Goal: Task Accomplishment & Management: Manage account settings

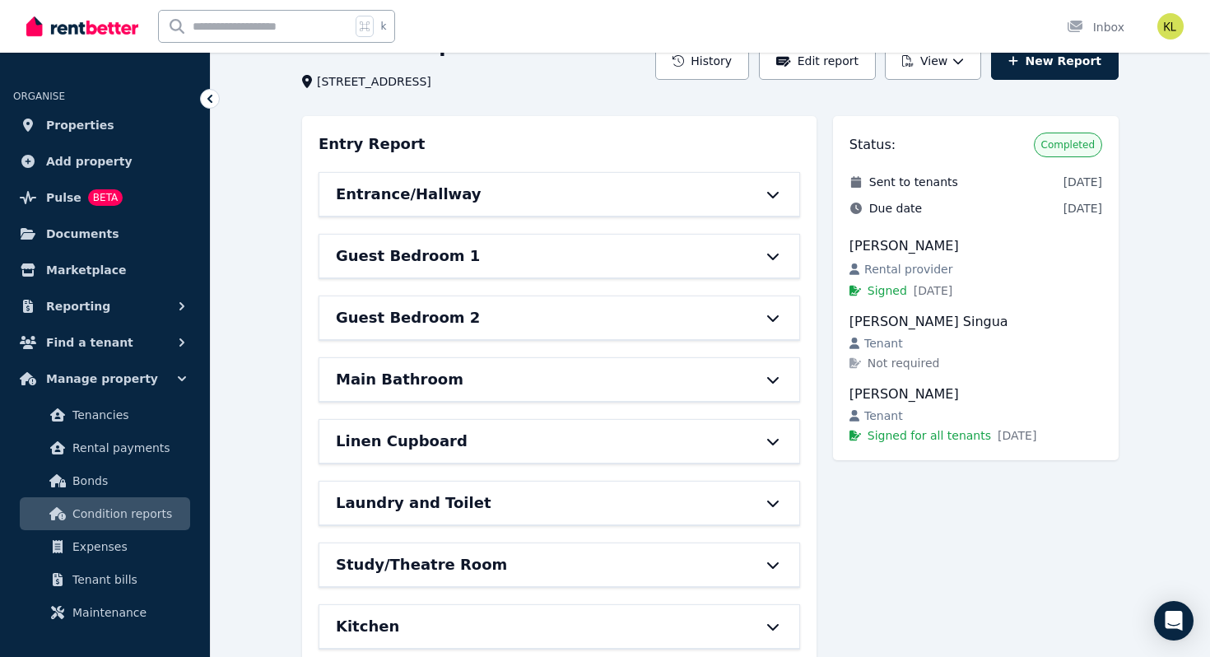
scroll to position [95, 0]
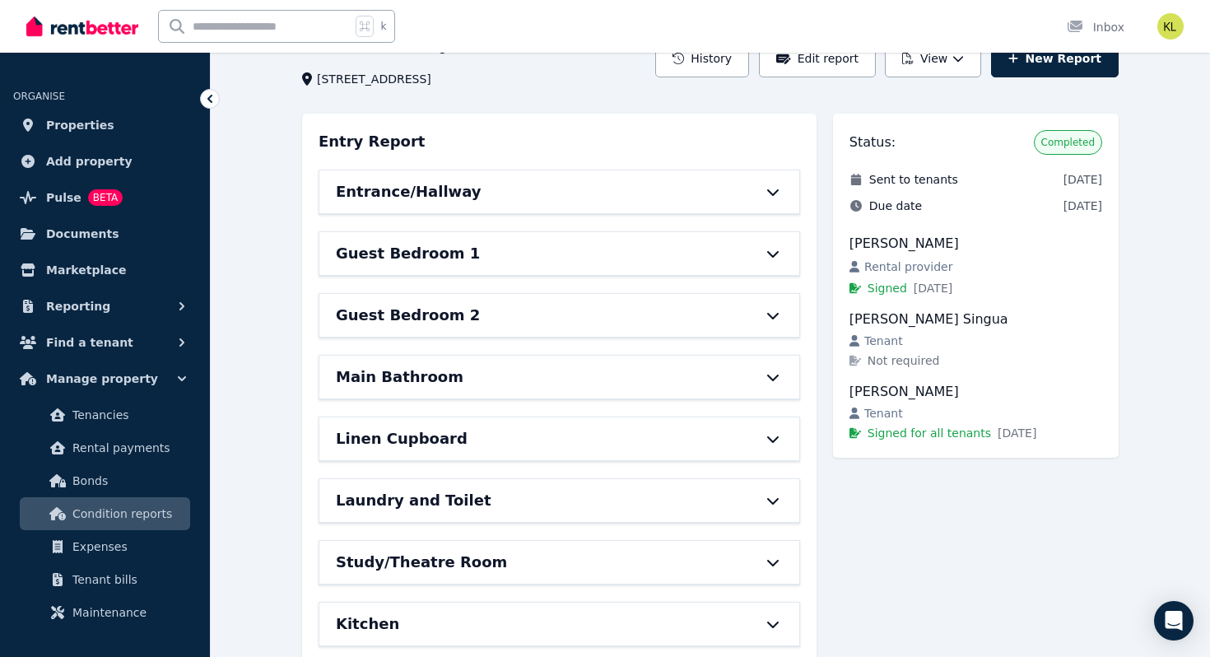
click at [556, 186] on div "Entrance/Hallway" at bounding box center [536, 191] width 401 height 23
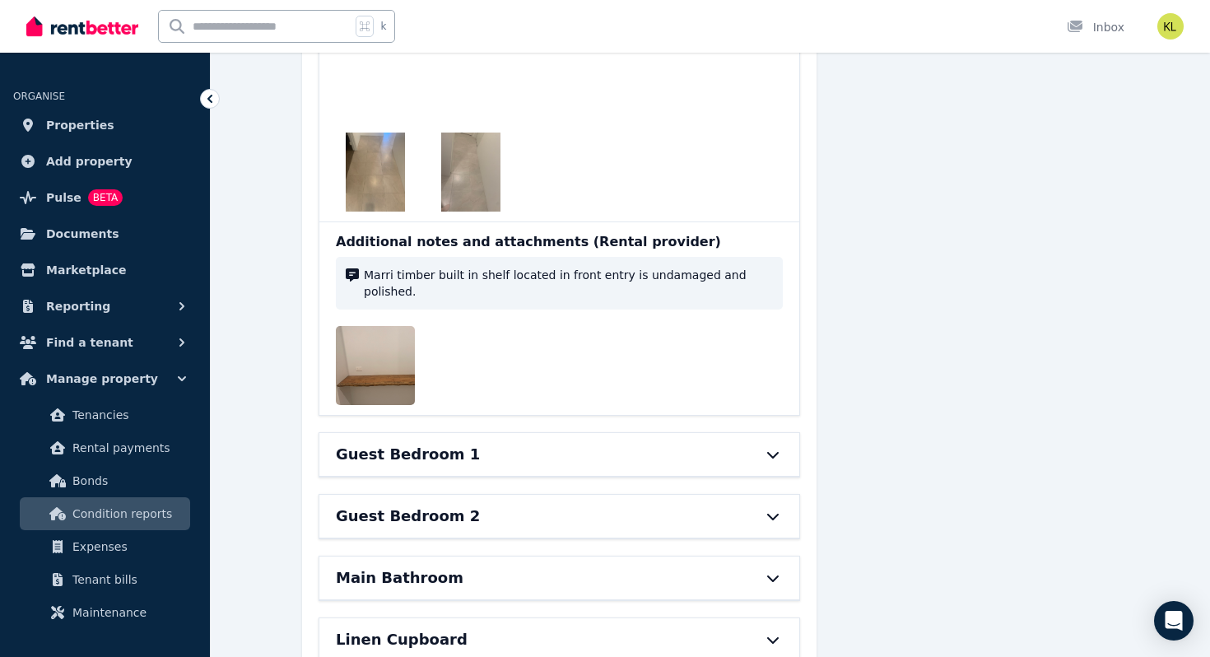
scroll to position [1788, 0]
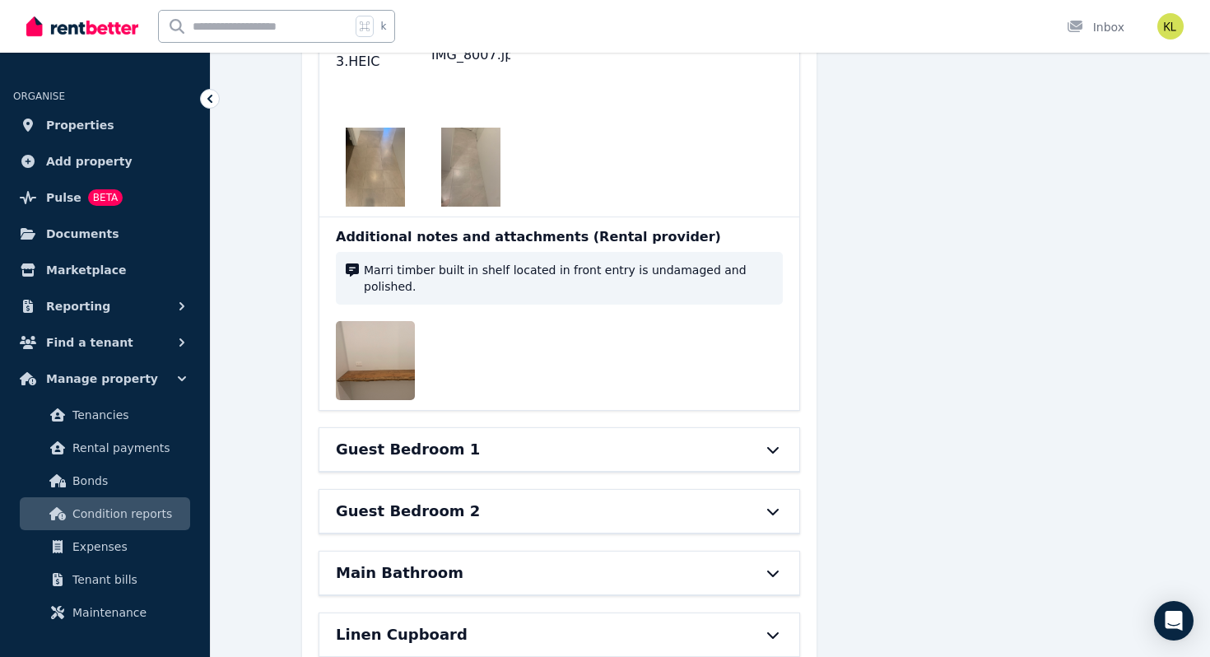
click at [488, 438] on div "Guest Bedroom 1" at bounding box center [536, 449] width 401 height 23
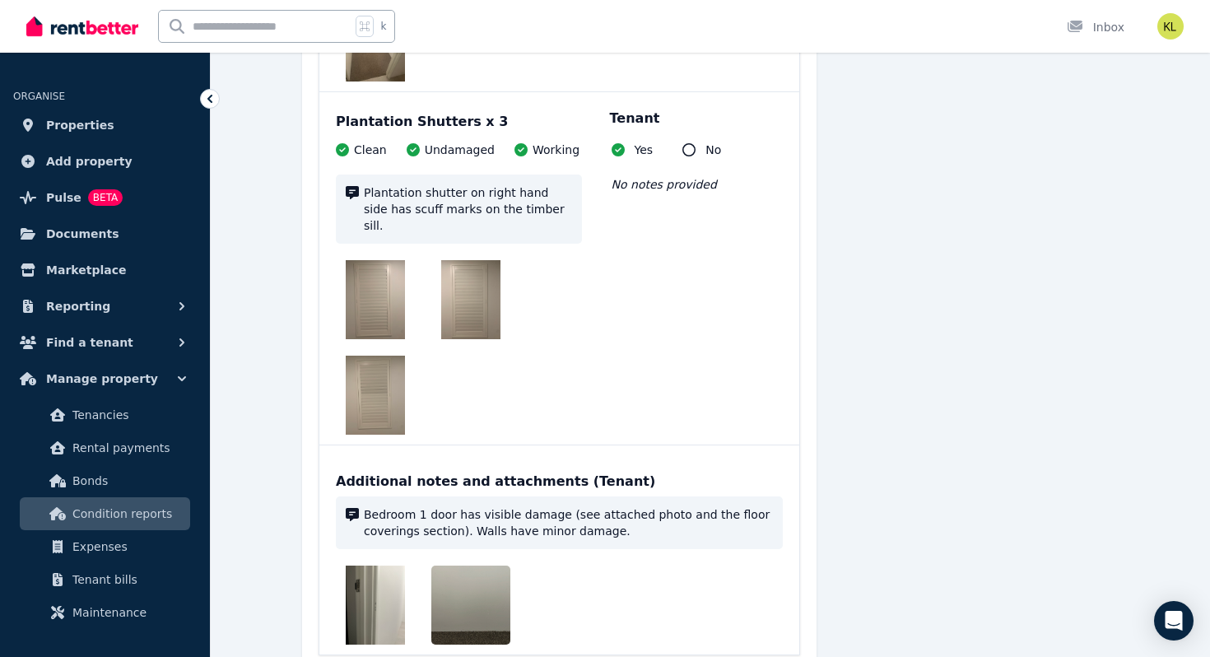
scroll to position [3790, 0]
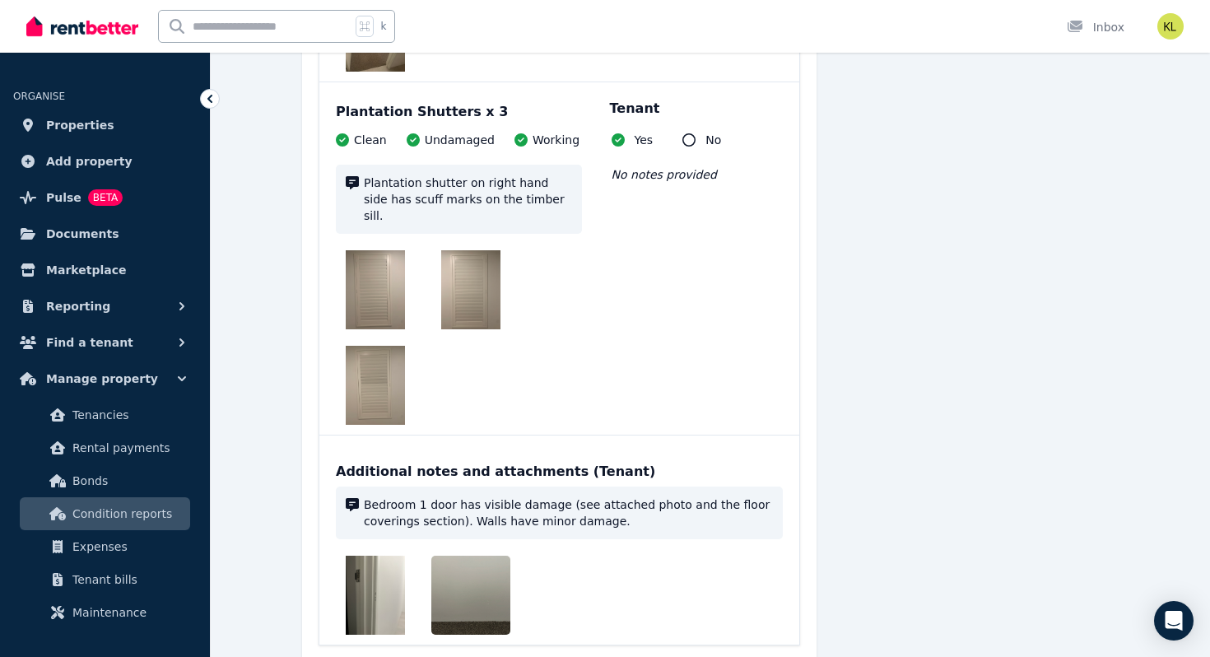
click at [462, 556] on img at bounding box center [483, 595] width 105 height 79
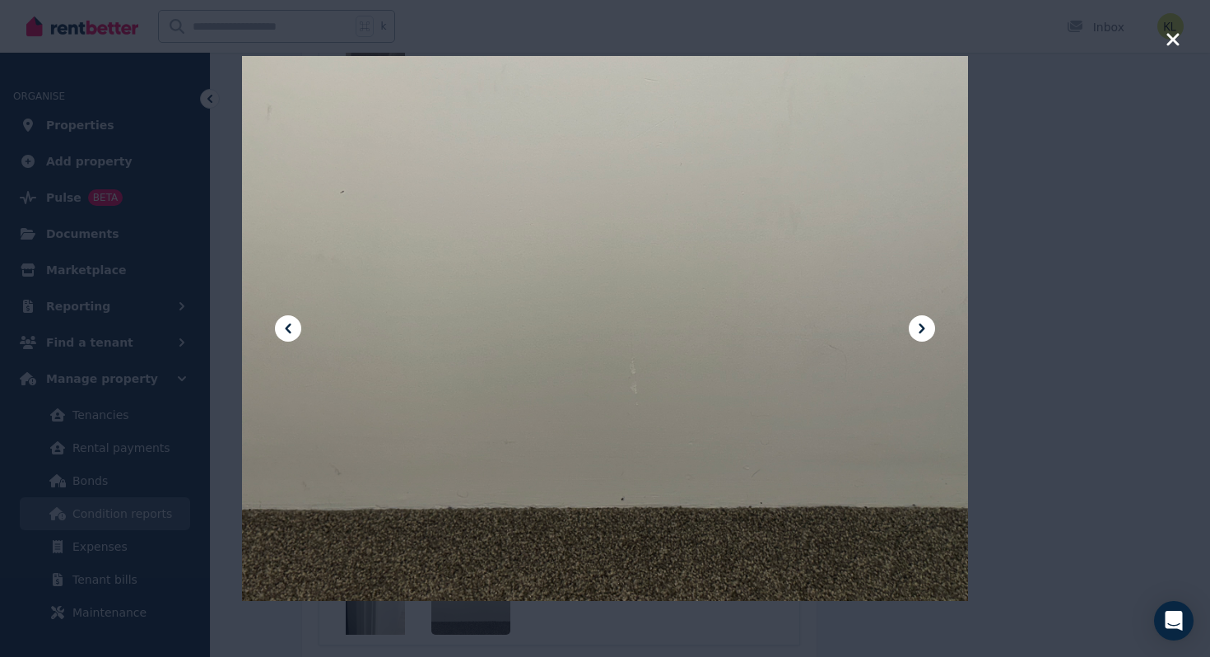
click at [282, 323] on icon at bounding box center [288, 329] width 20 height 20
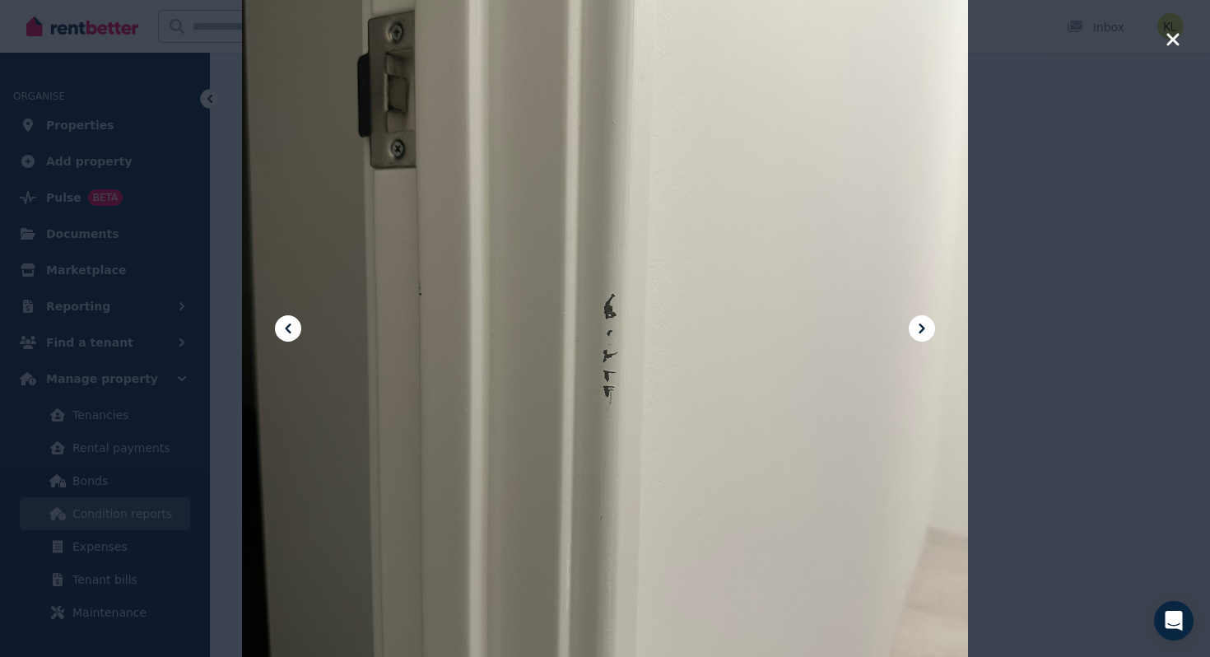
click at [991, 285] on div at bounding box center [605, 328] width 1210 height 657
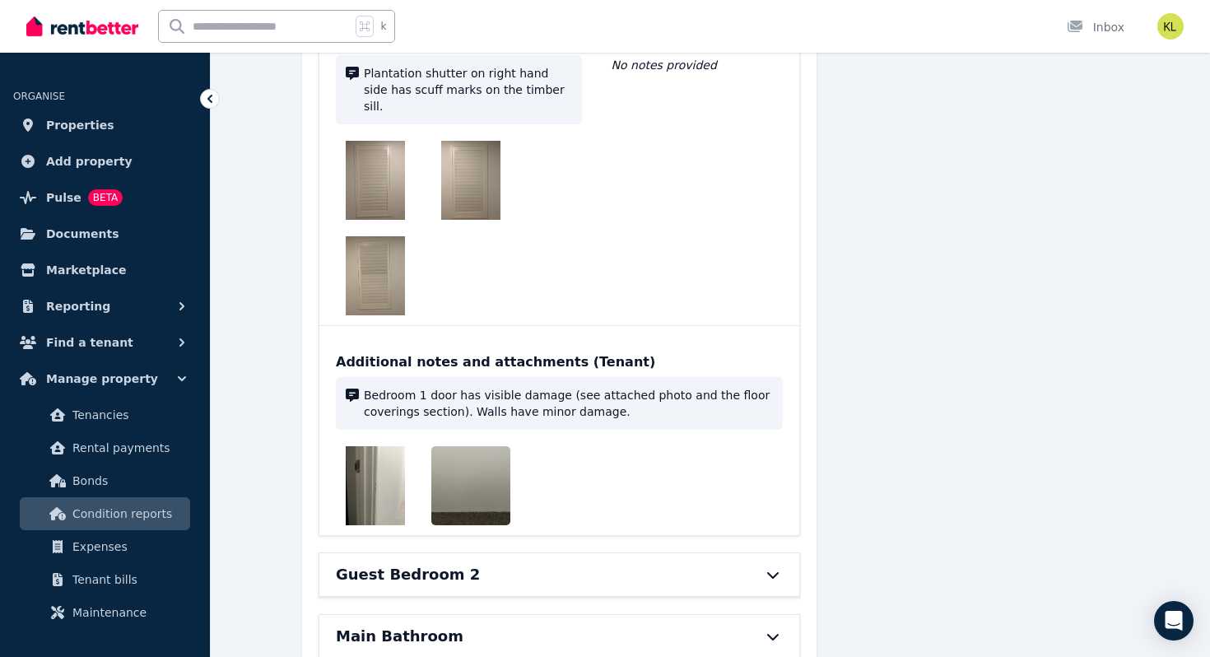
scroll to position [3906, 0]
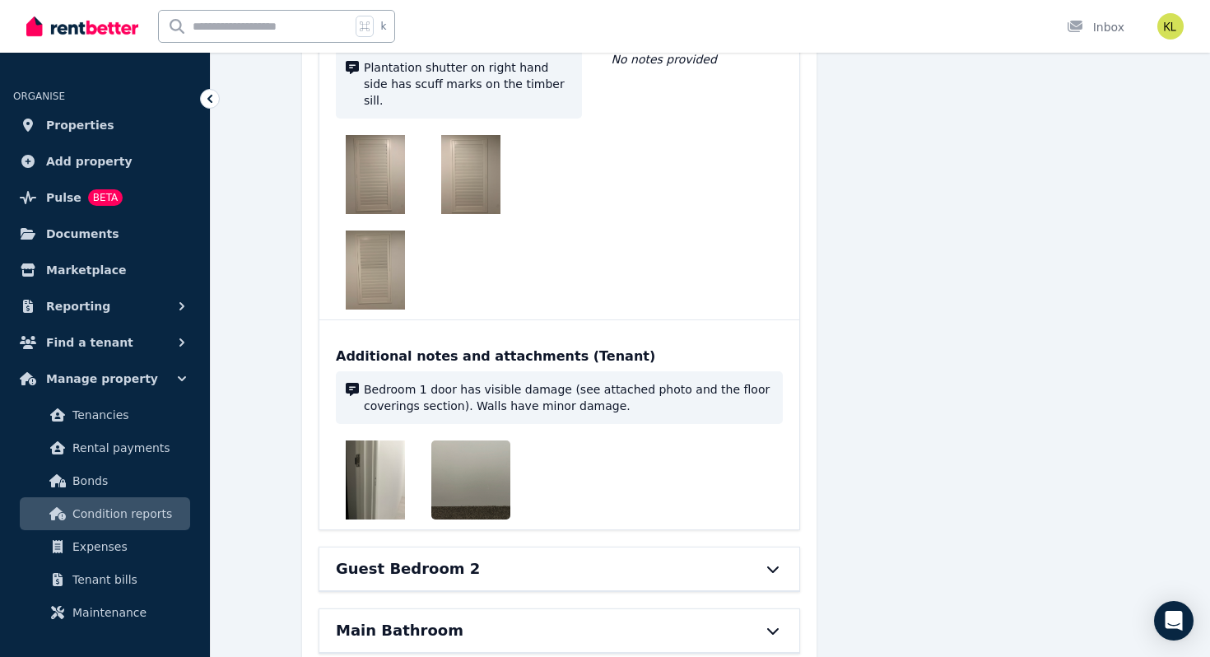
click at [597, 557] on div "Guest Bedroom 2" at bounding box center [536, 568] width 401 height 23
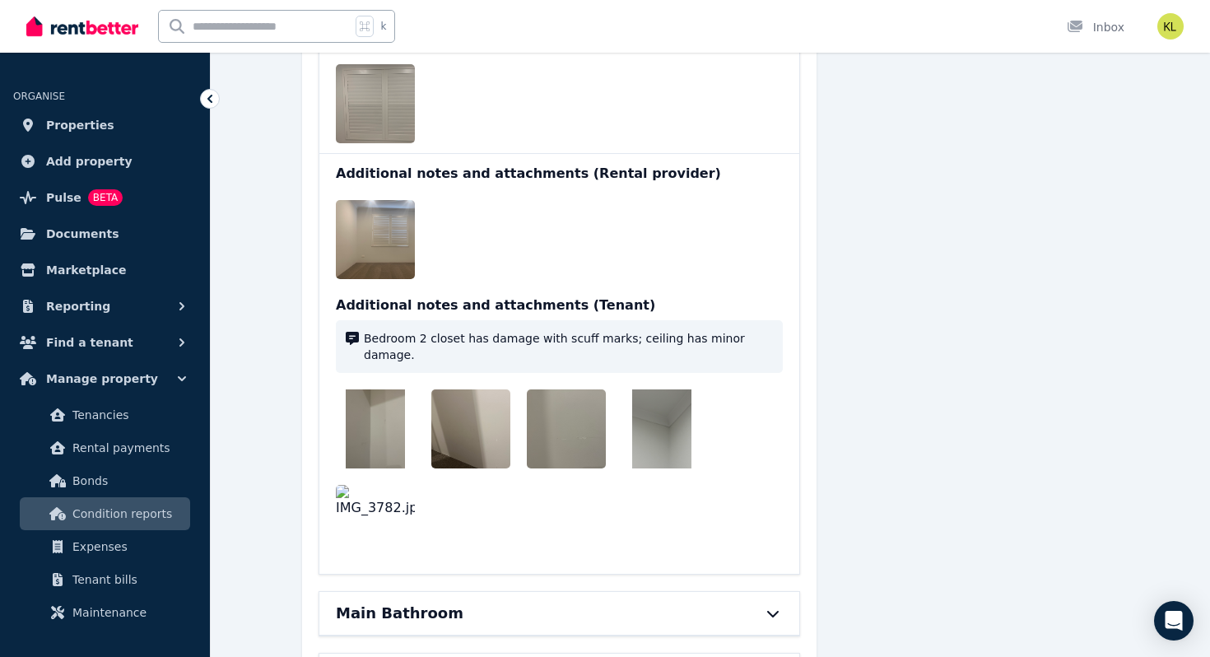
scroll to position [6425, 0]
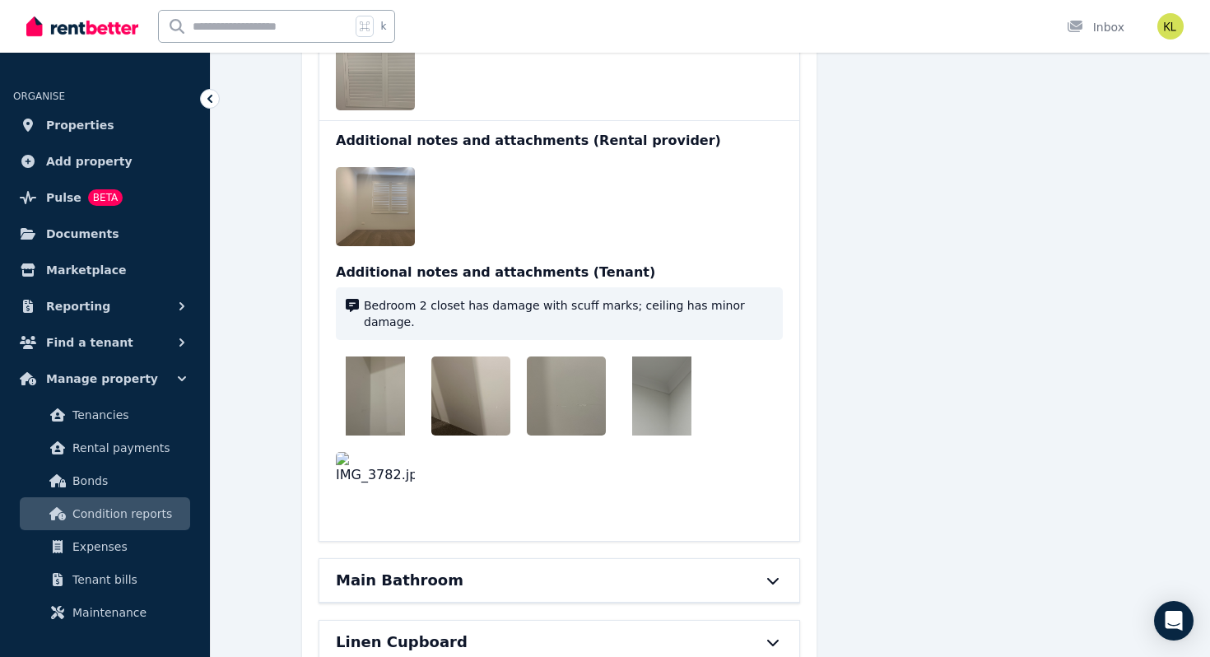
click at [599, 569] on div "Main Bathroom" at bounding box center [536, 580] width 401 height 23
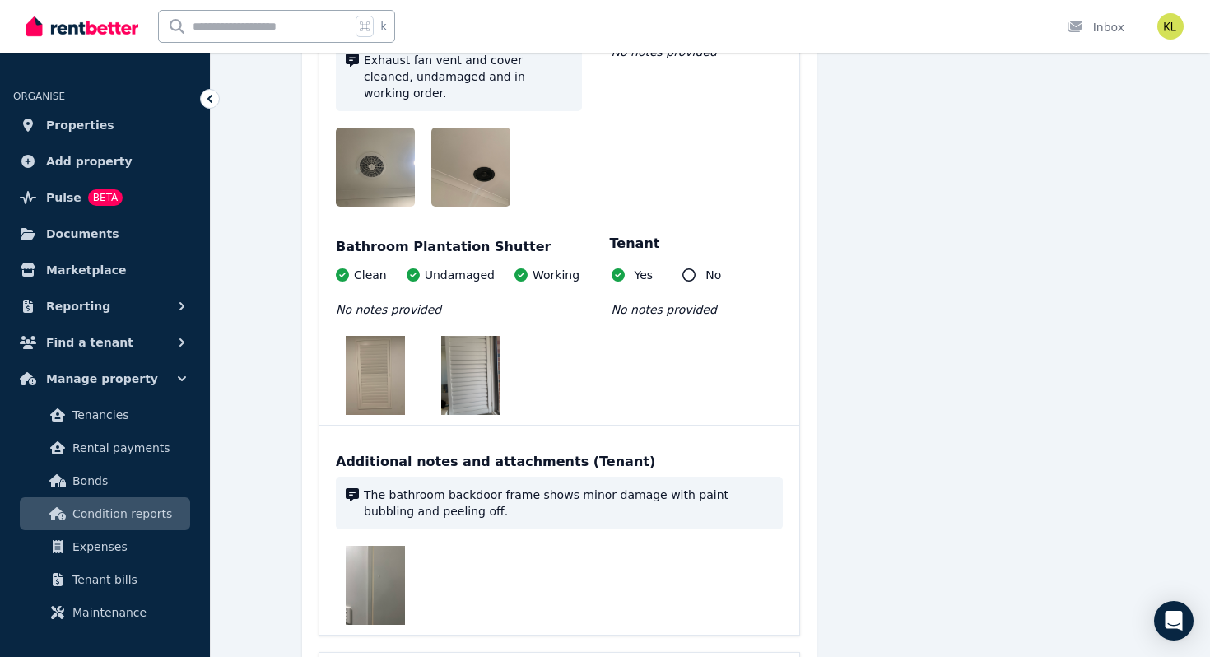
scroll to position [10166, 0]
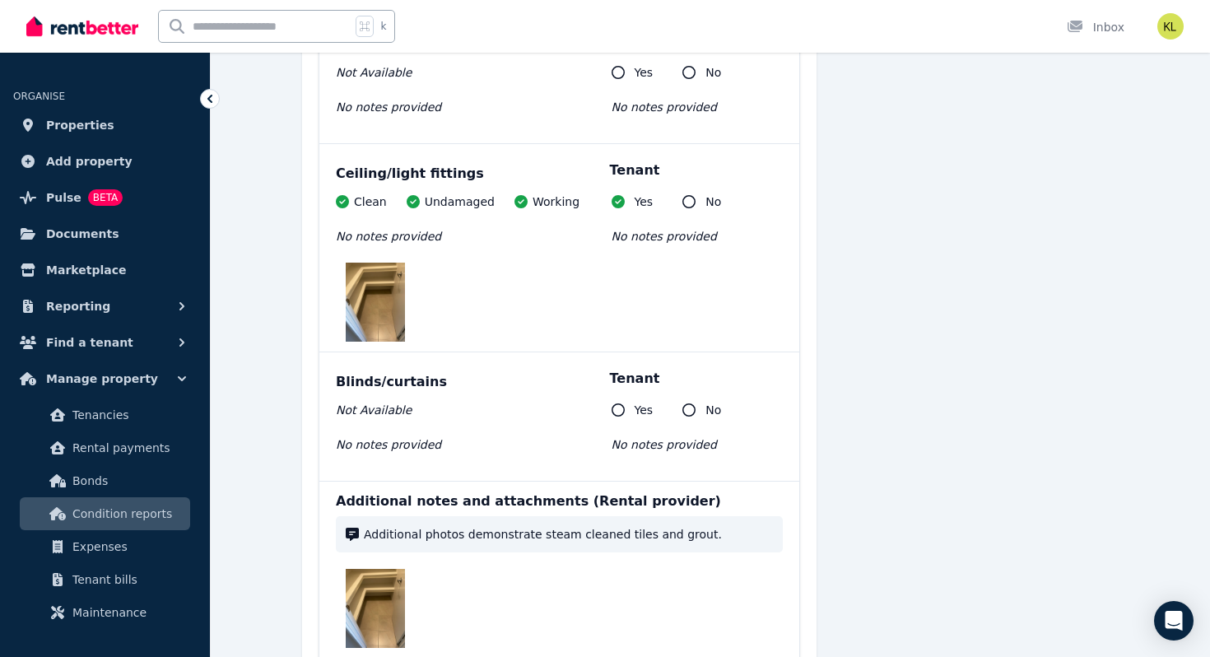
scroll to position [11225, 0]
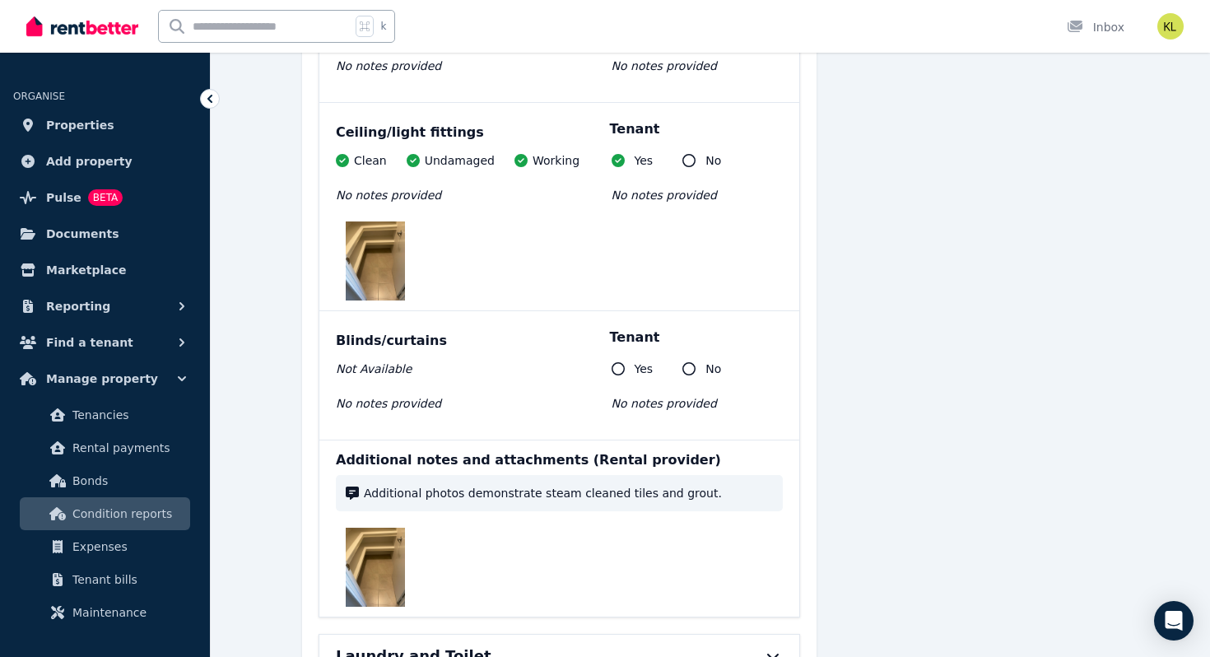
click at [594, 645] on div "Laundry and Toilet" at bounding box center [536, 656] width 401 height 23
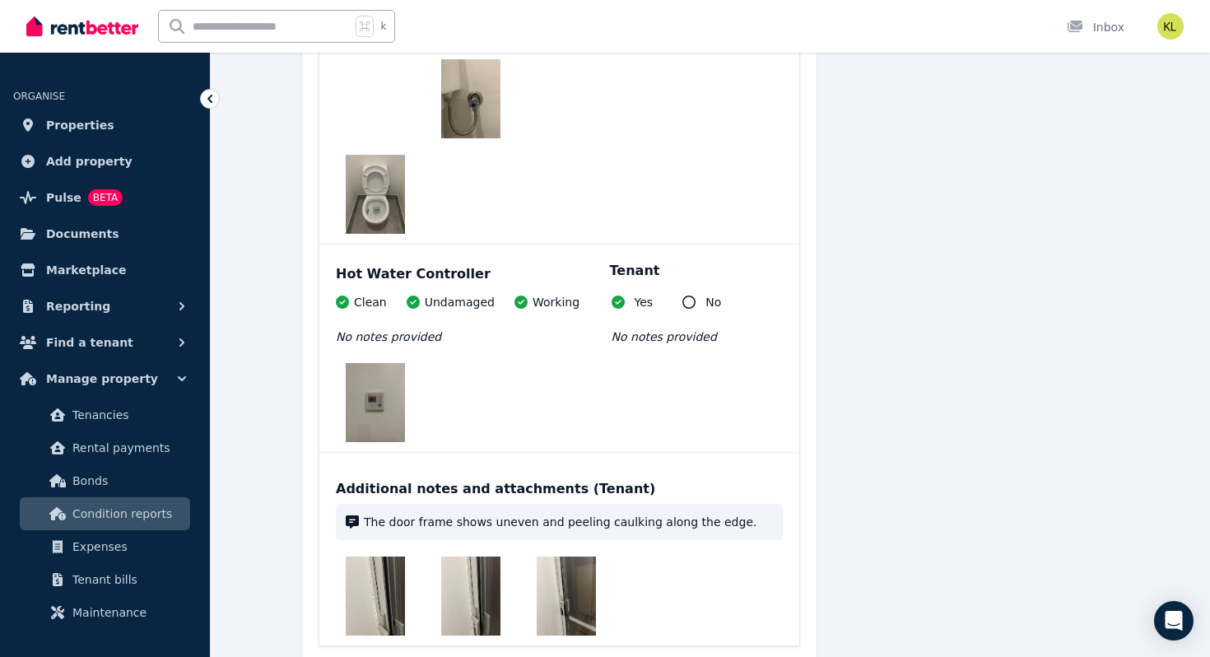
scroll to position [15268, 0]
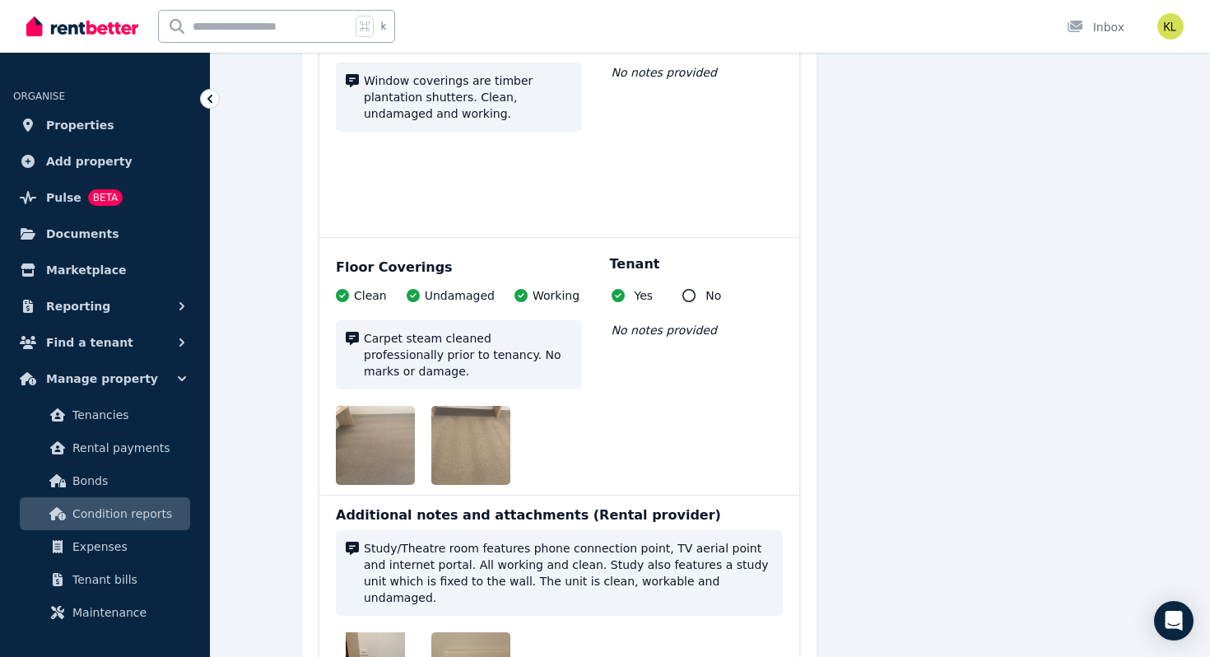
scroll to position [17051, 0]
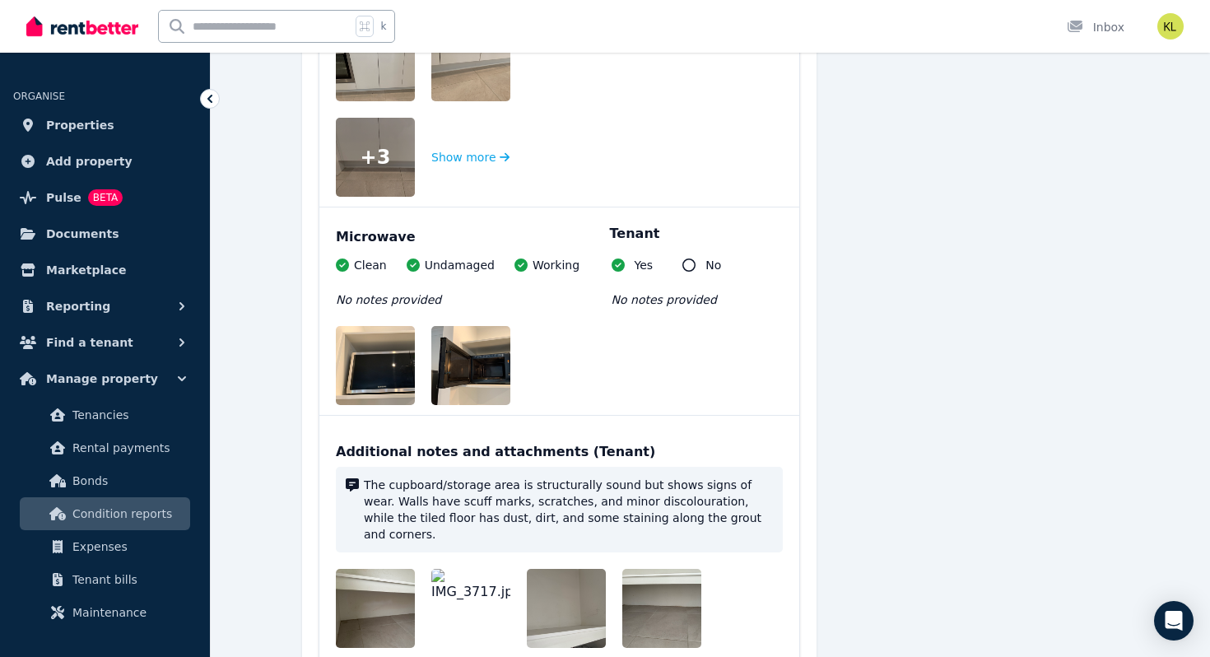
scroll to position [22478, 0]
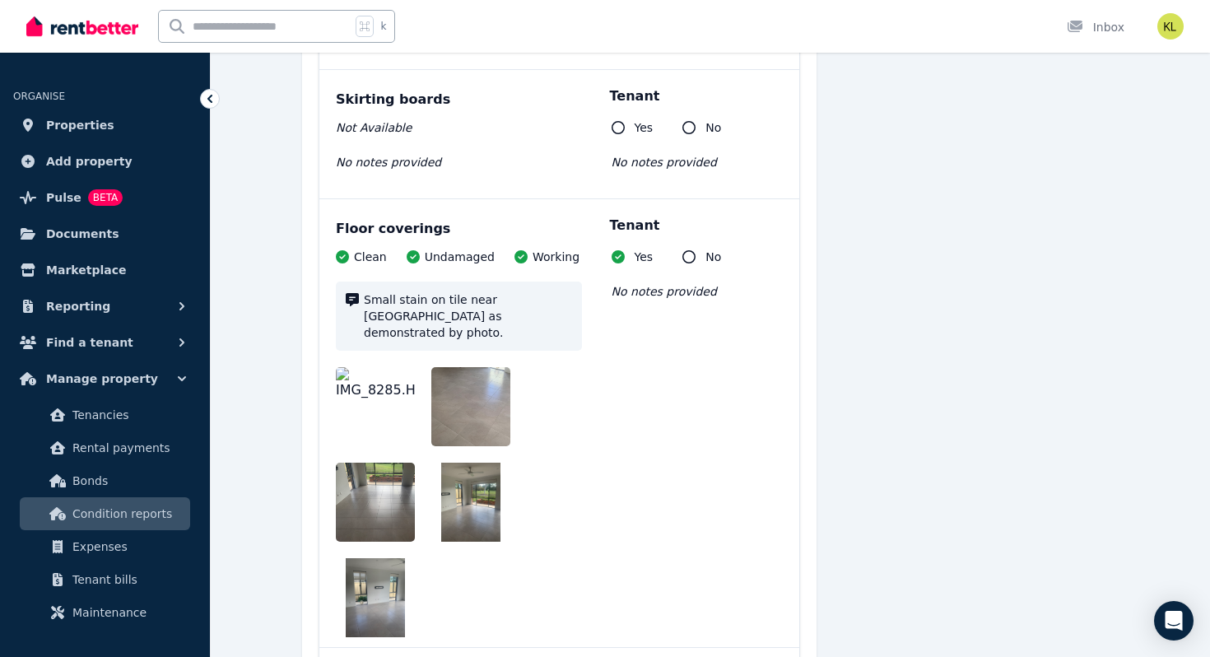
scroll to position [25035, 0]
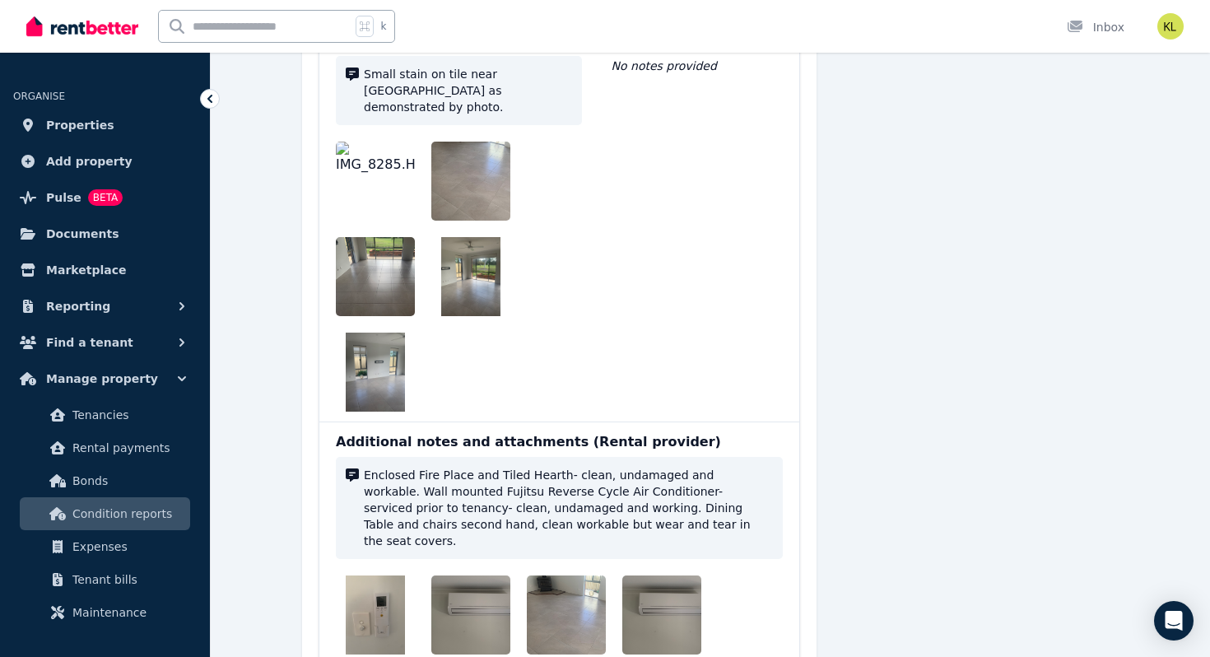
scroll to position [25272, 0]
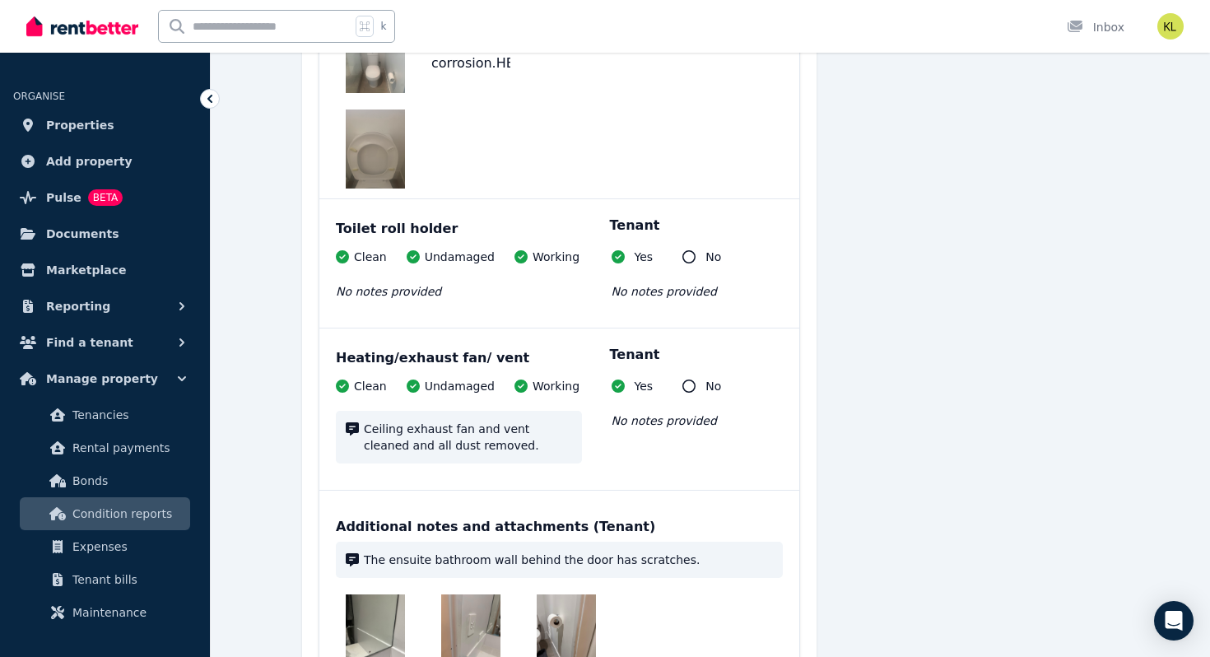
scroll to position [29362, 0]
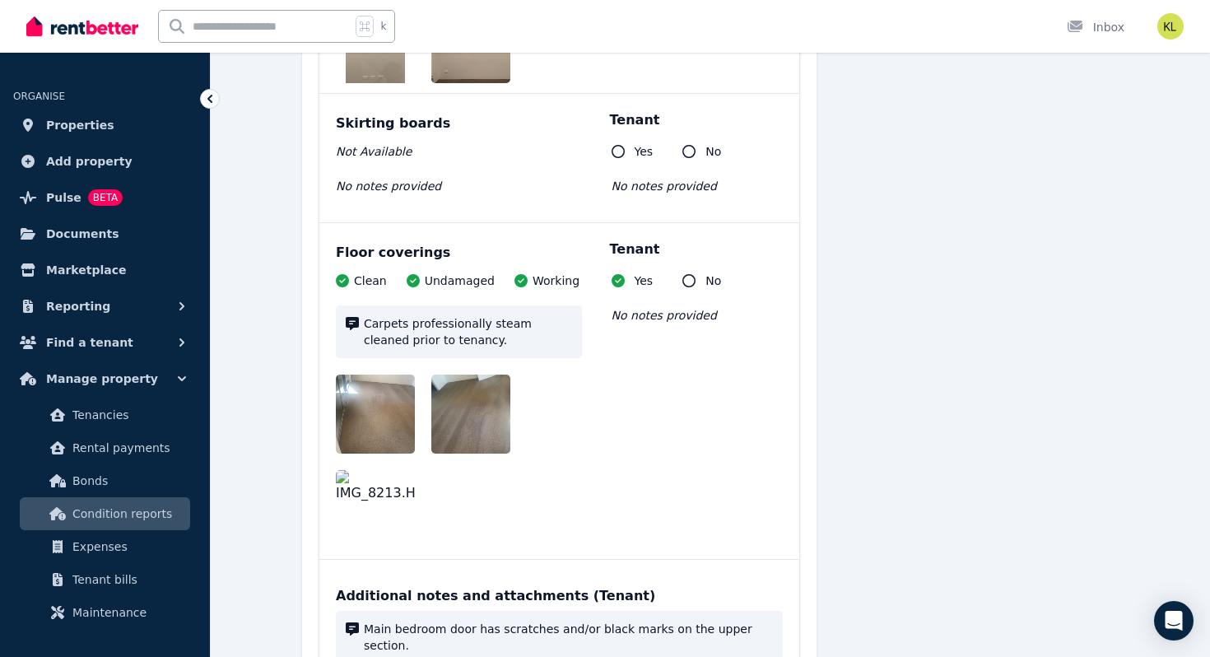
scroll to position [32418, 0]
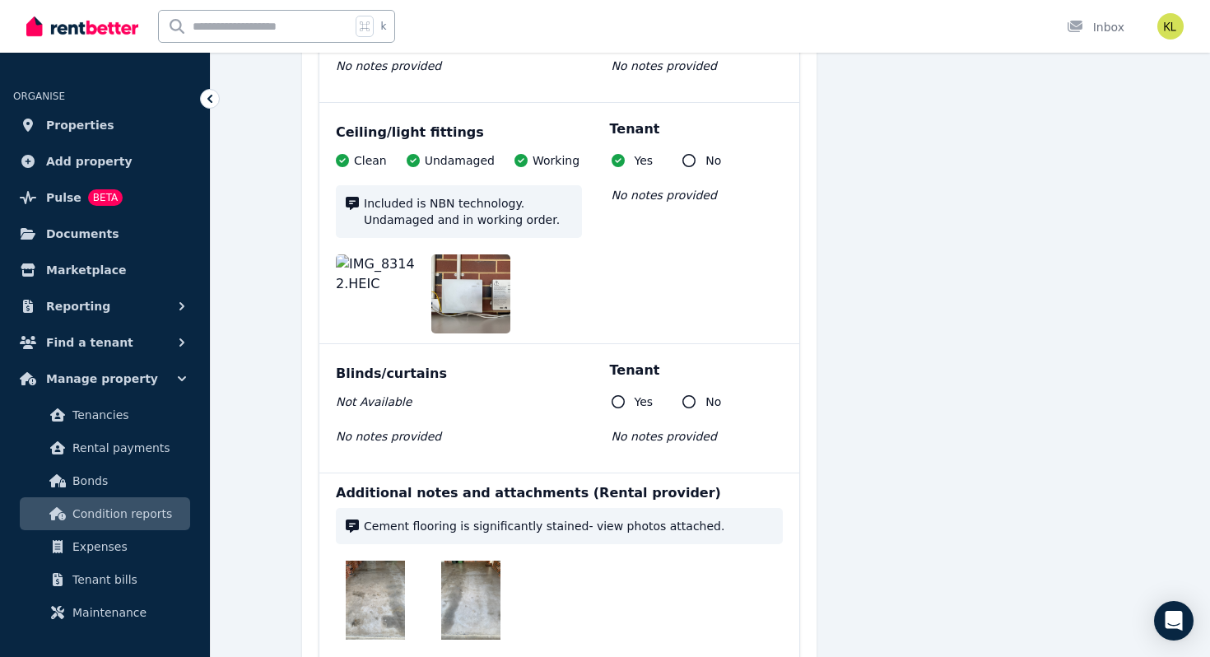
scroll to position [33982, 0]
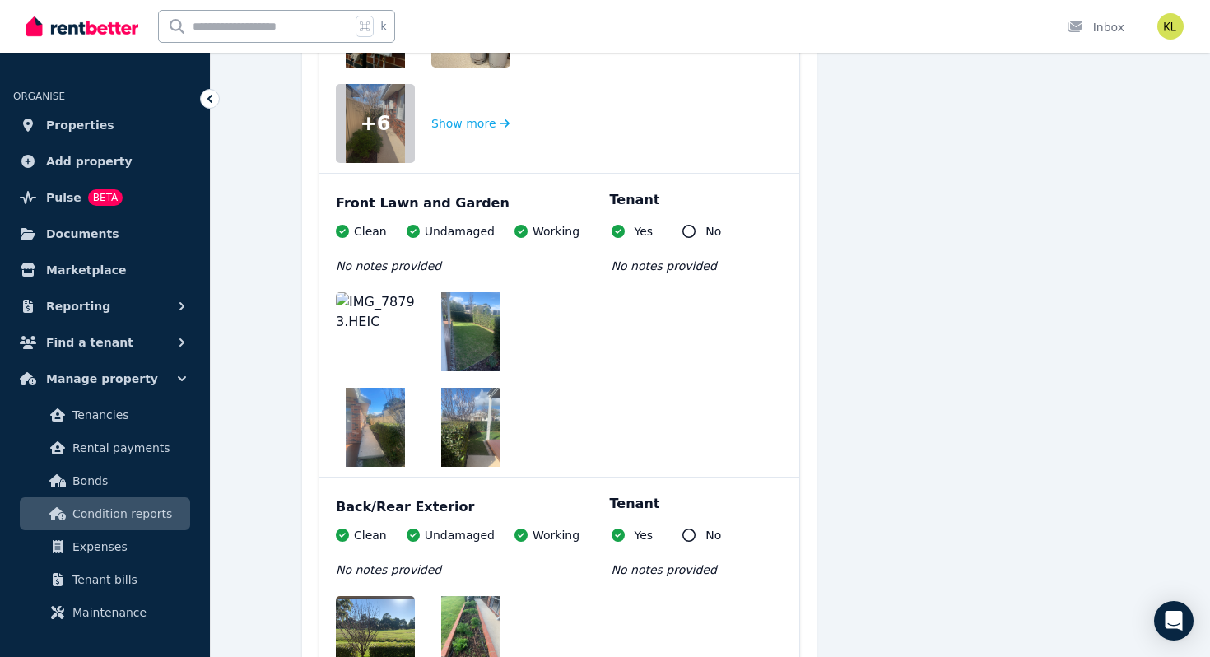
scroll to position [37030, 0]
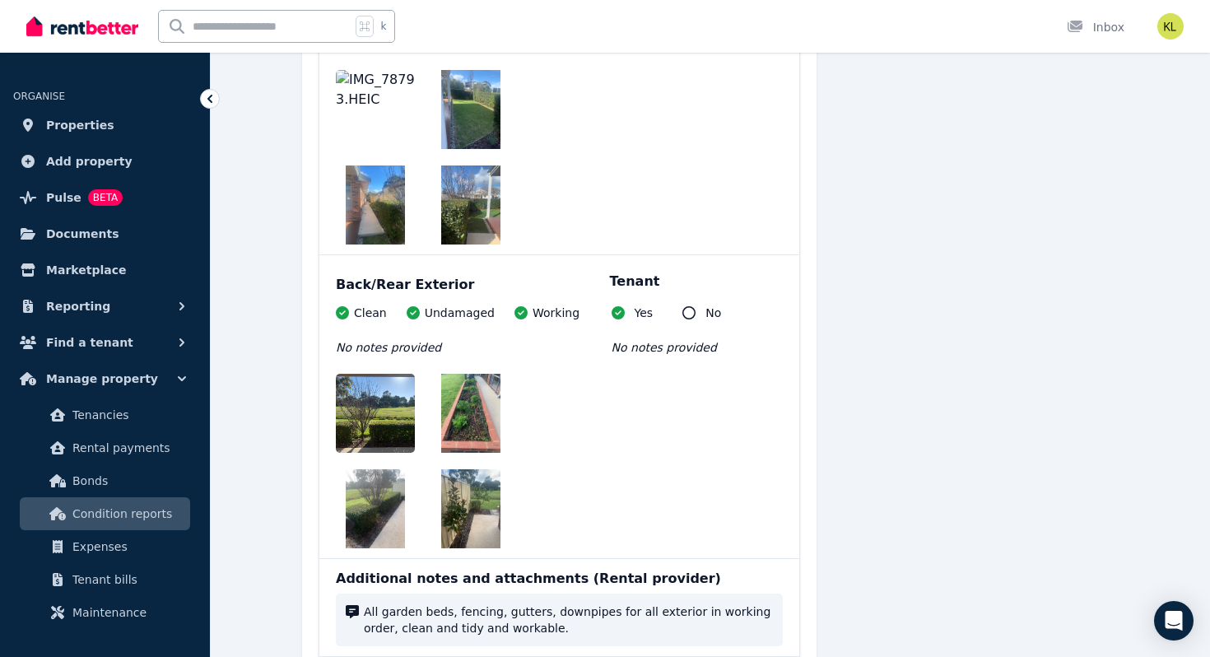
scroll to position [37259, 0]
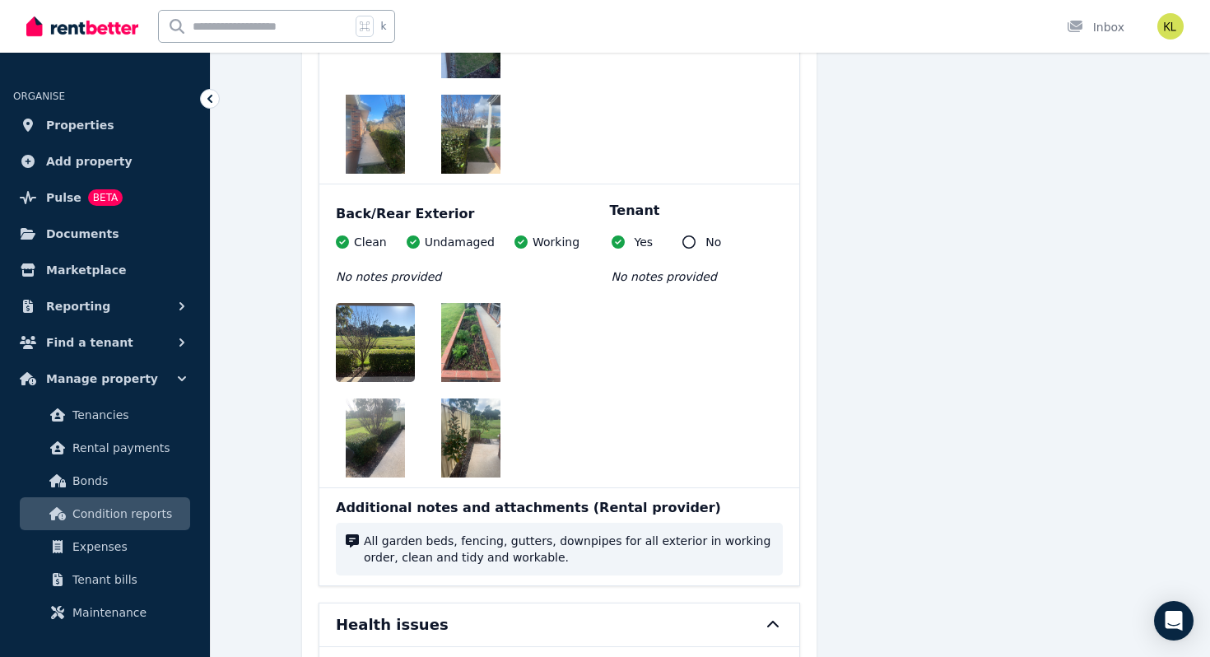
scroll to position [37323, 0]
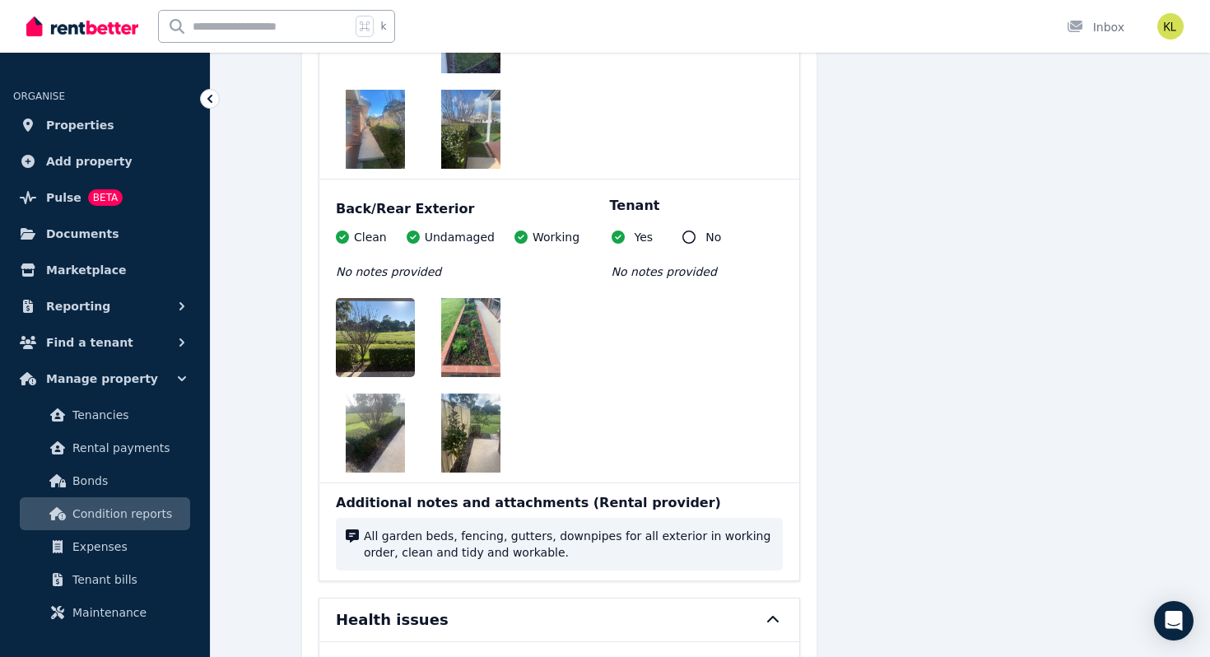
drag, startPoint x: 702, startPoint y: 191, endPoint x: 694, endPoint y: 190, distance: 8.3
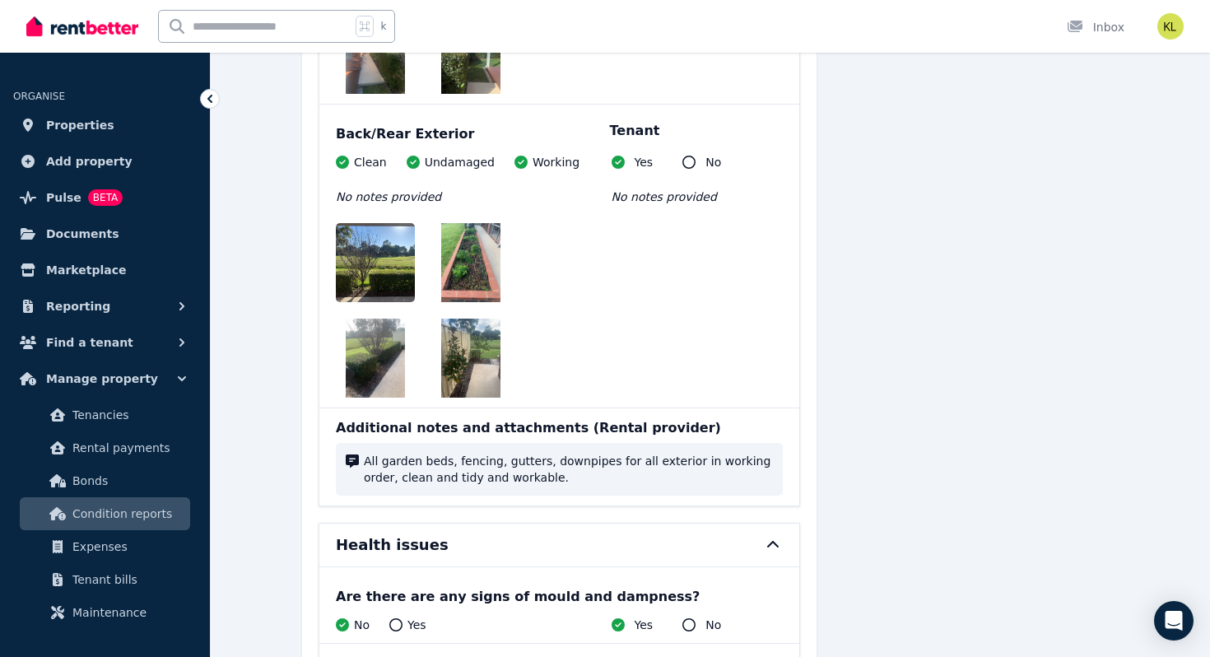
scroll to position [37412, 0]
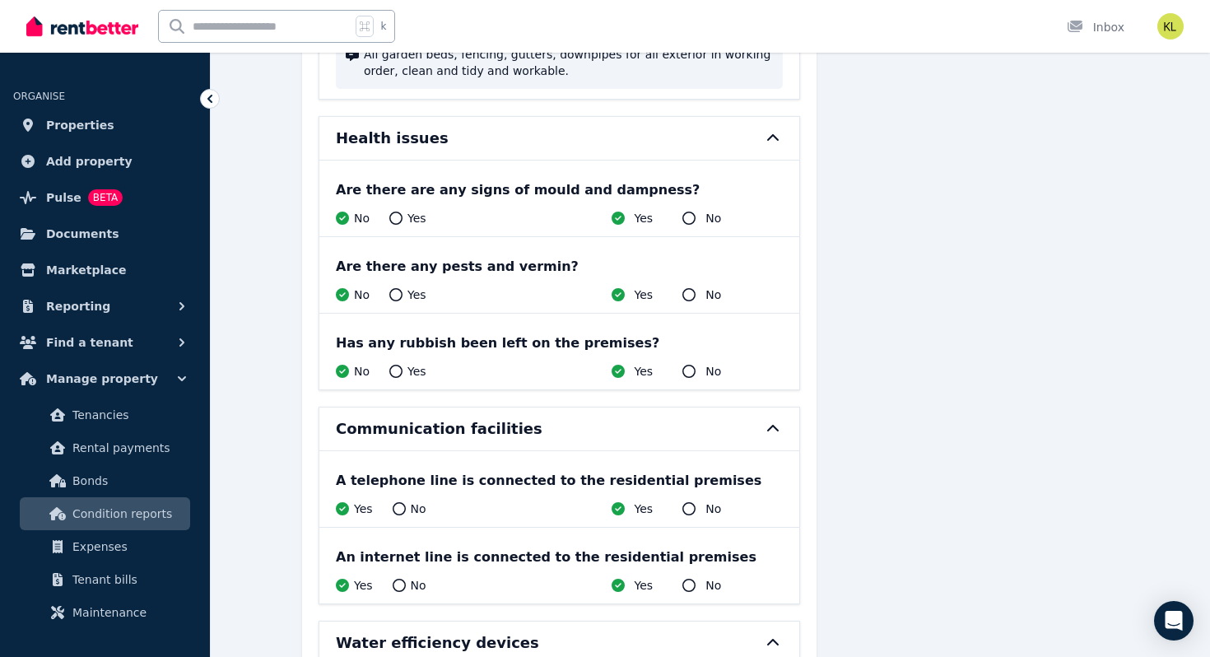
scroll to position [37820, 0]
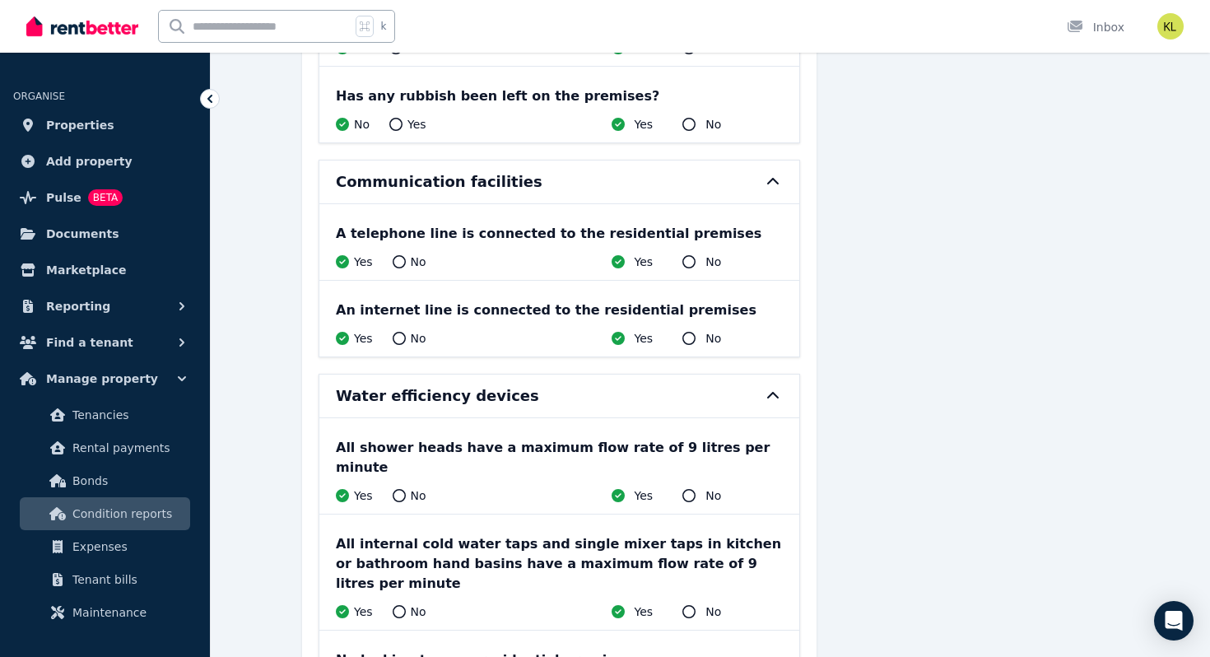
scroll to position [38059, 0]
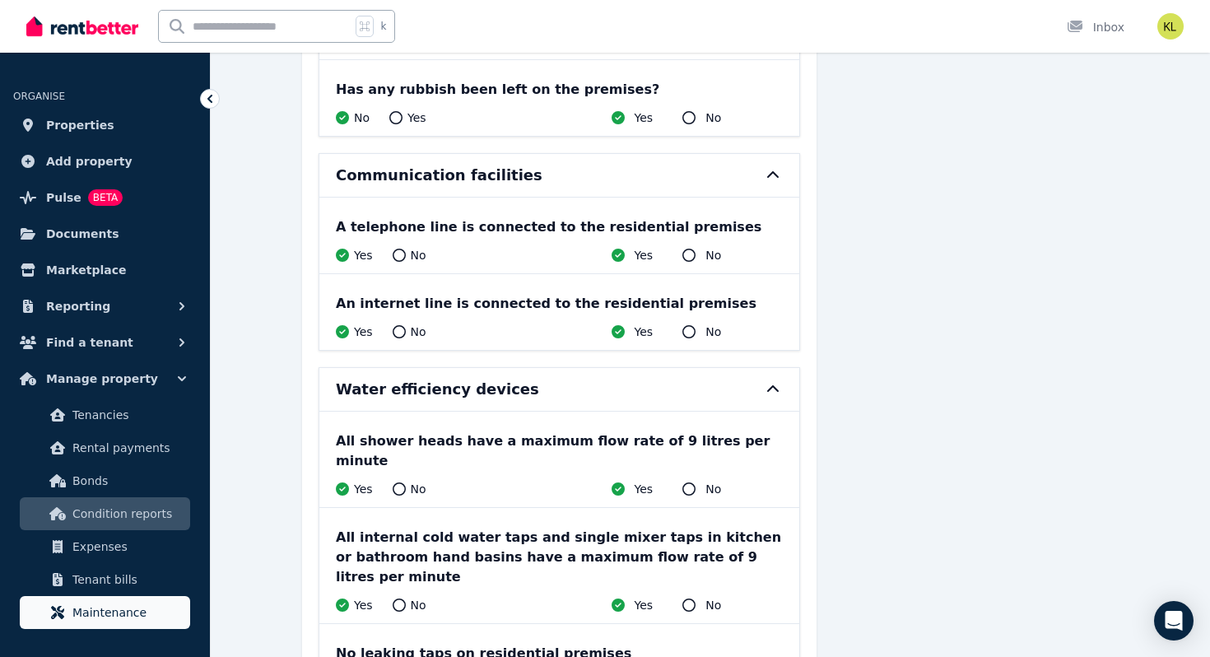
click at [81, 613] on span "Maintenance" at bounding box center [127, 613] width 111 height 20
